Goal: Book appointment/travel/reservation

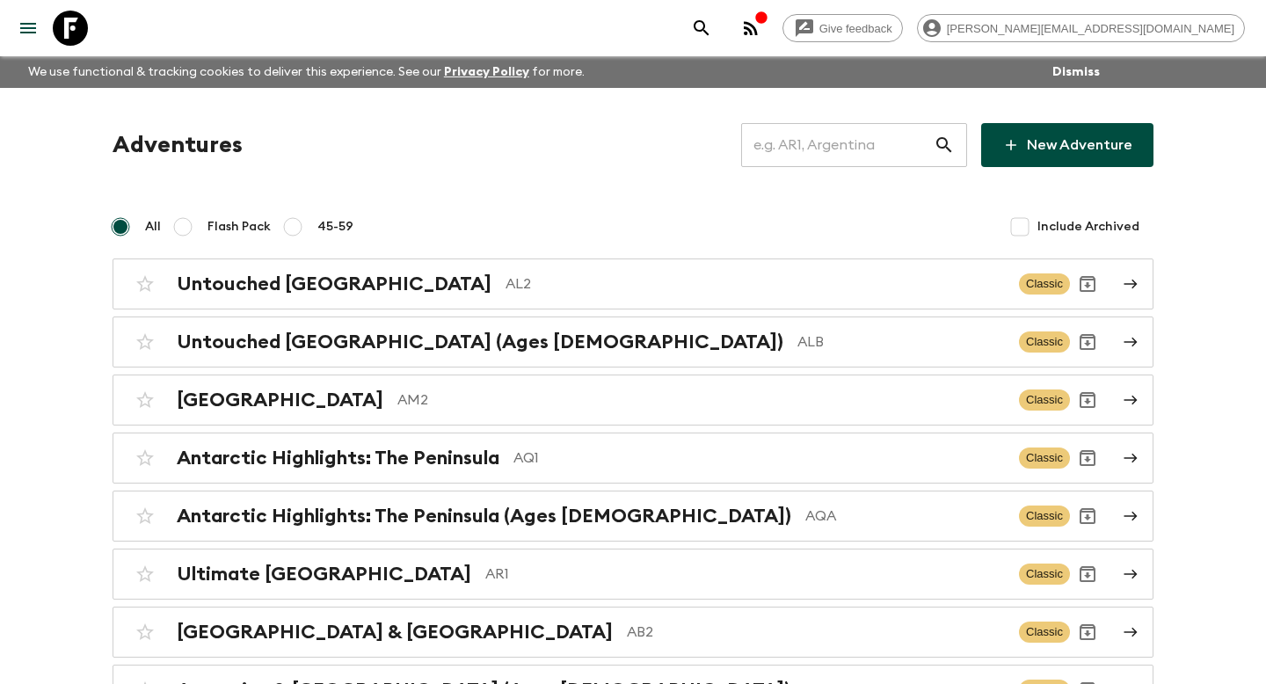
click at [790, 134] on input "text" at bounding box center [837, 144] width 192 height 49
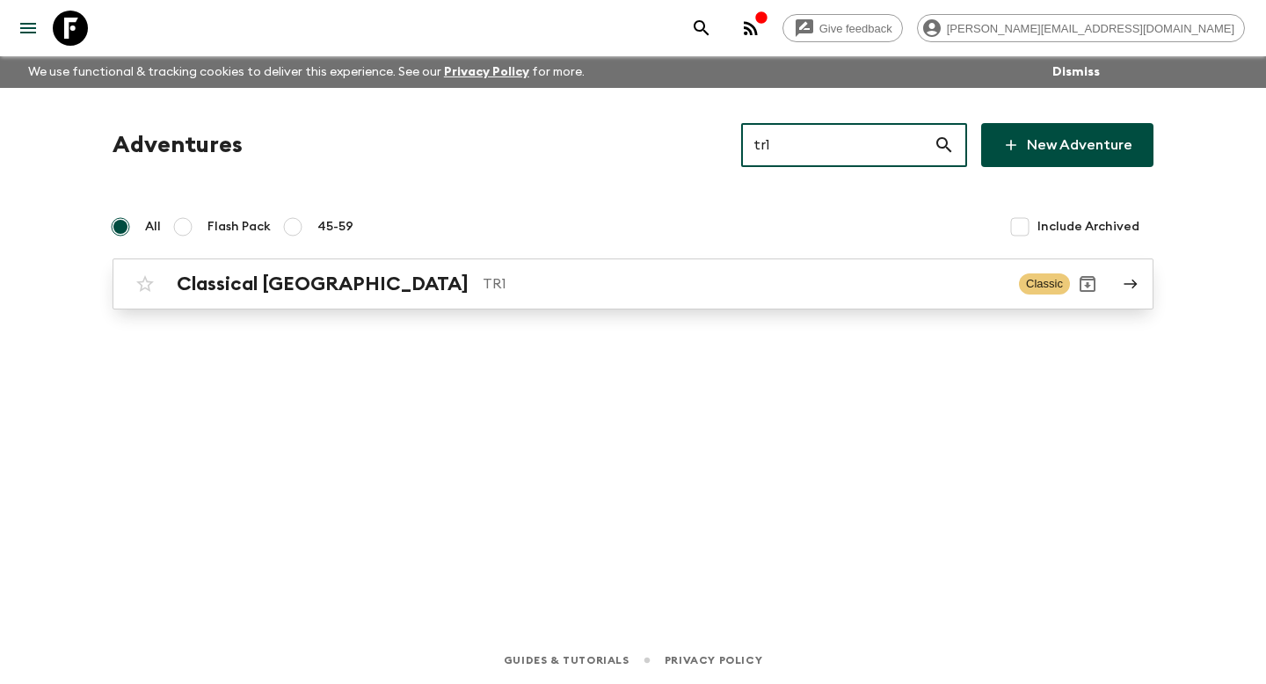
type input "tr1"
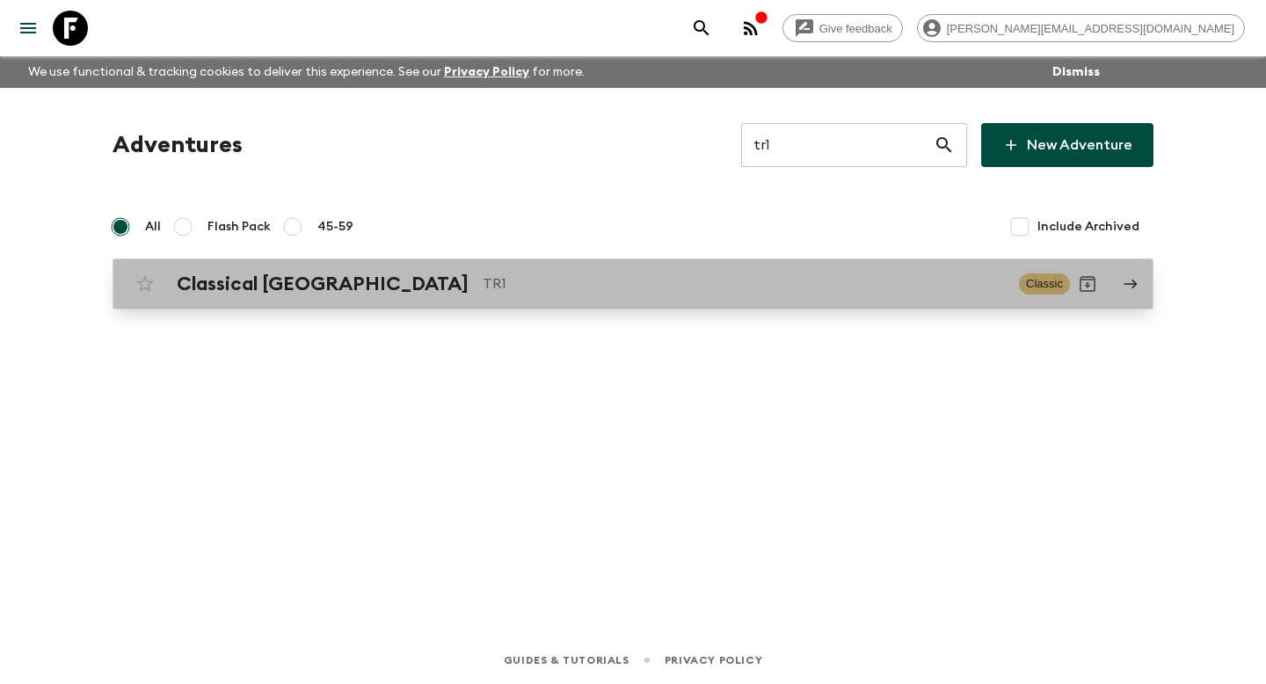
click at [256, 270] on div "Classical Türkiye TR1 Classic" at bounding box center [598, 283] width 942 height 35
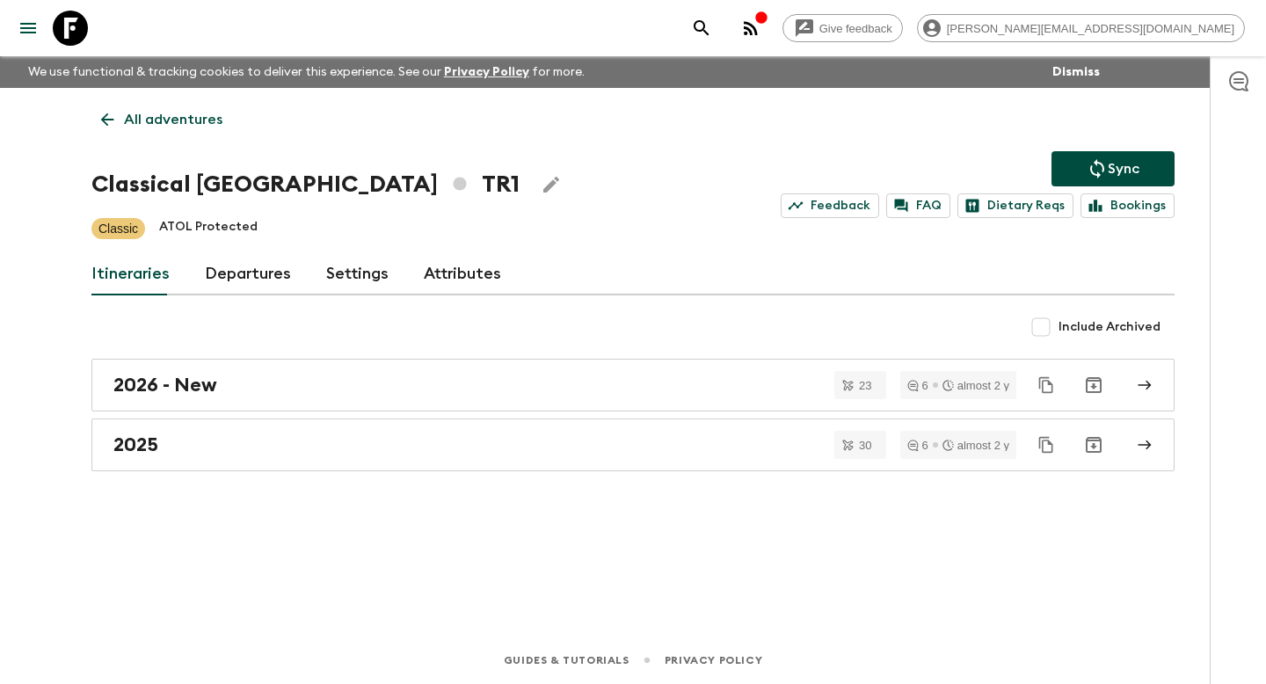
click at [228, 280] on link "Departures" at bounding box center [248, 274] width 86 height 42
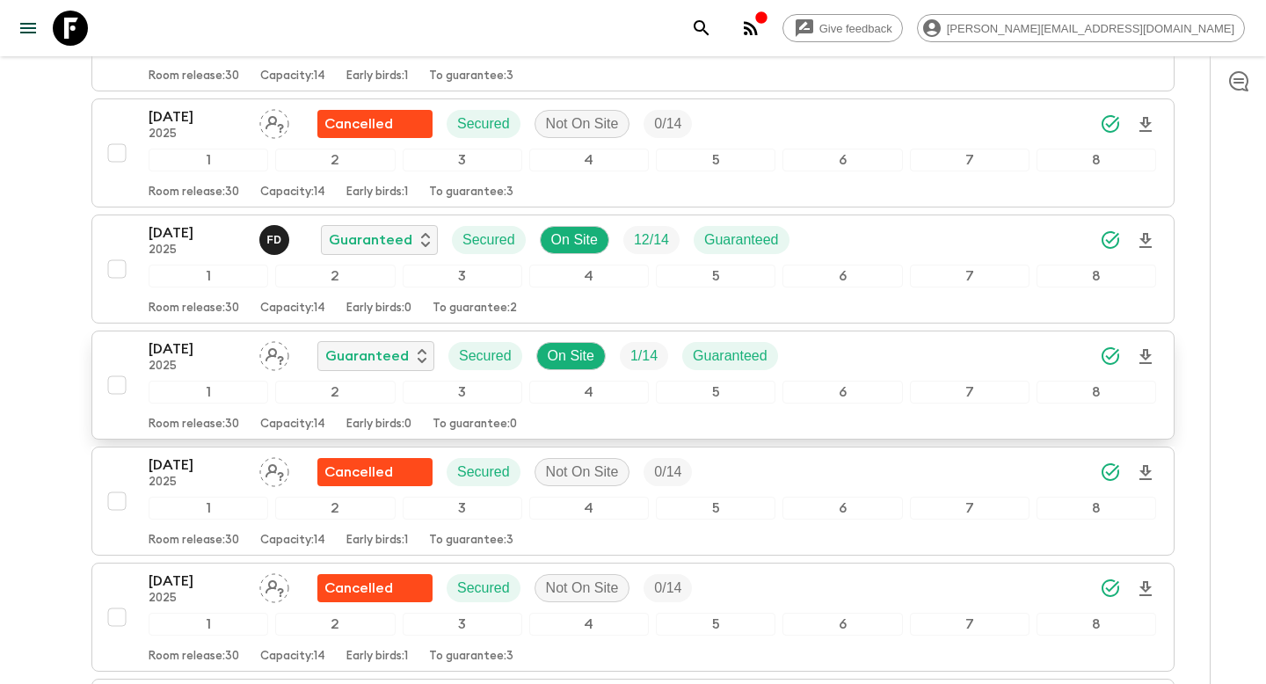
scroll to position [4970, 0]
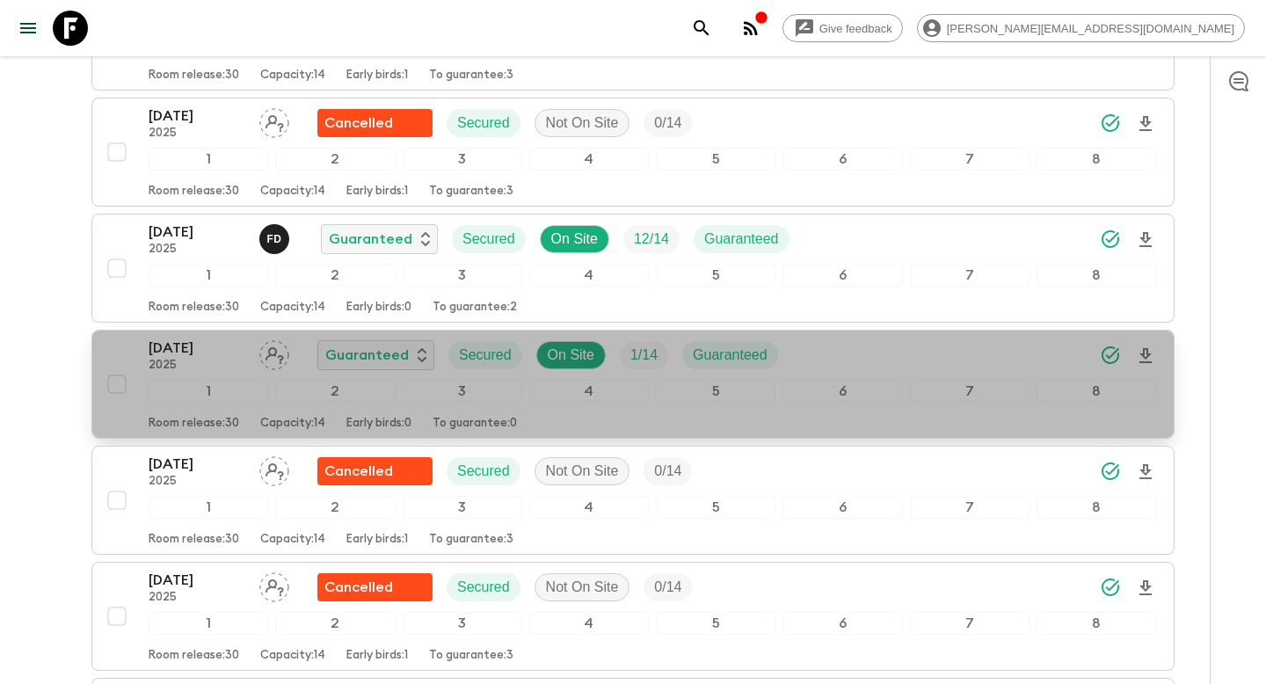
click at [134, 357] on div "[DATE] 2025 Guaranteed Secured On Site 1 / 14 Guaranteed 1 2 3 4 5 6 7 8 Room r…" at bounding box center [627, 383] width 1056 height 93
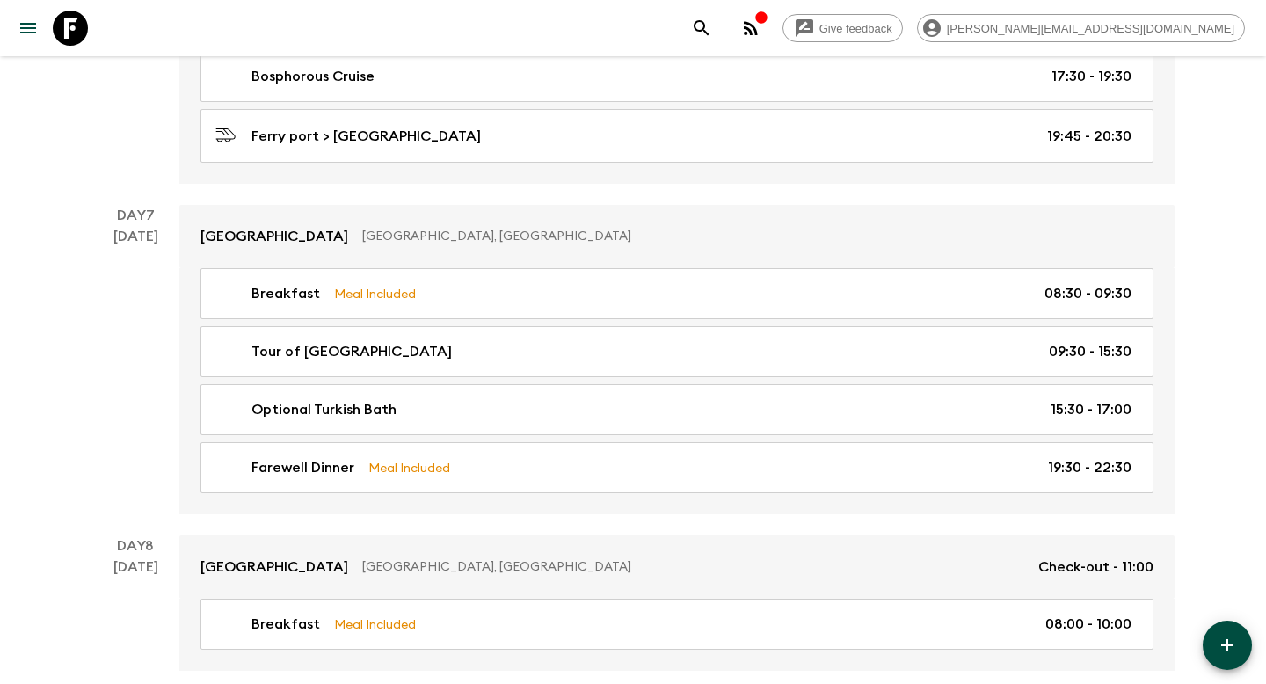
scroll to position [3442, 0]
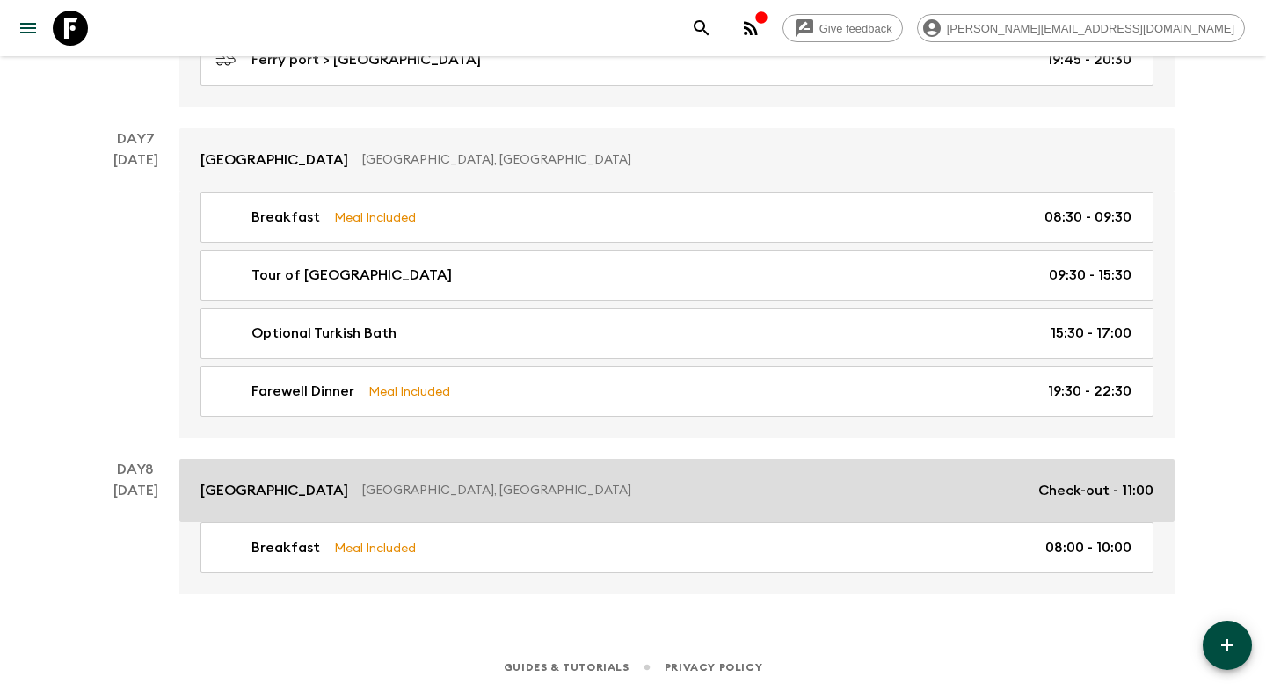
click at [261, 485] on div "[GEOGRAPHIC_DATA], [GEOGRAPHIC_DATA] Check-out - 11:00" at bounding box center [676, 490] width 953 height 21
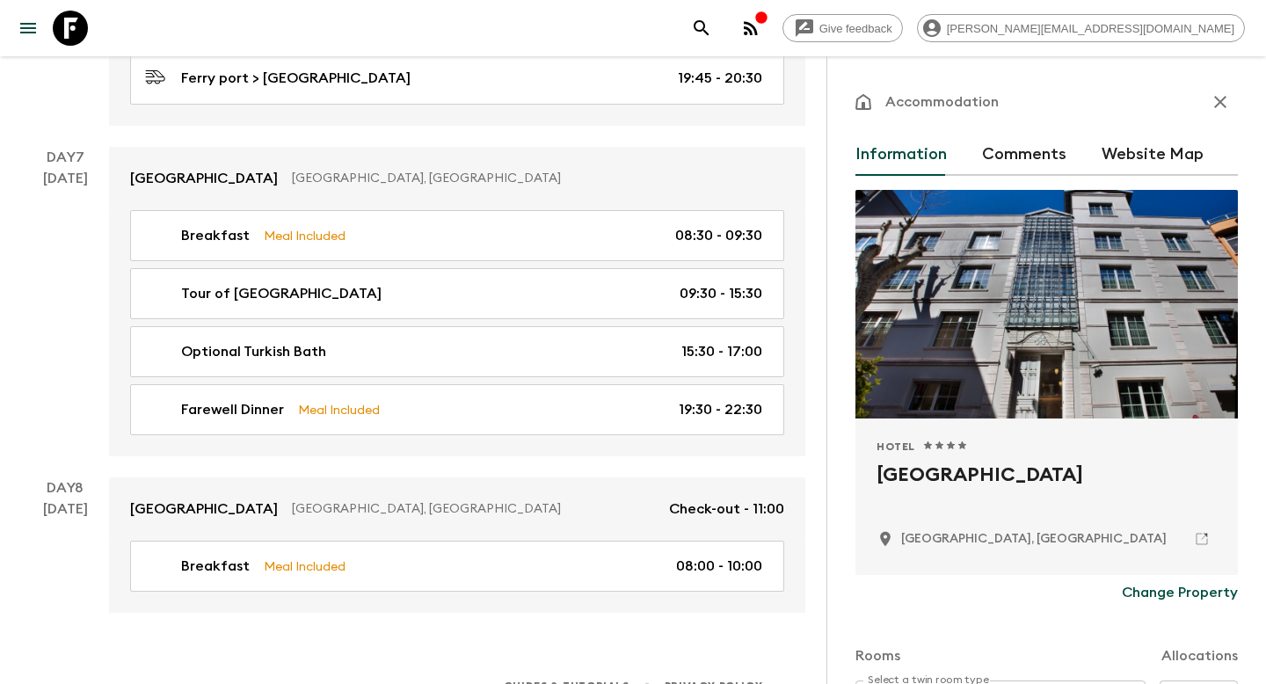
click at [973, 479] on h2 "[GEOGRAPHIC_DATA]" at bounding box center [1046, 489] width 340 height 56
copy div "[GEOGRAPHIC_DATA]"
